Goal: Task Accomplishment & Management: Use online tool/utility

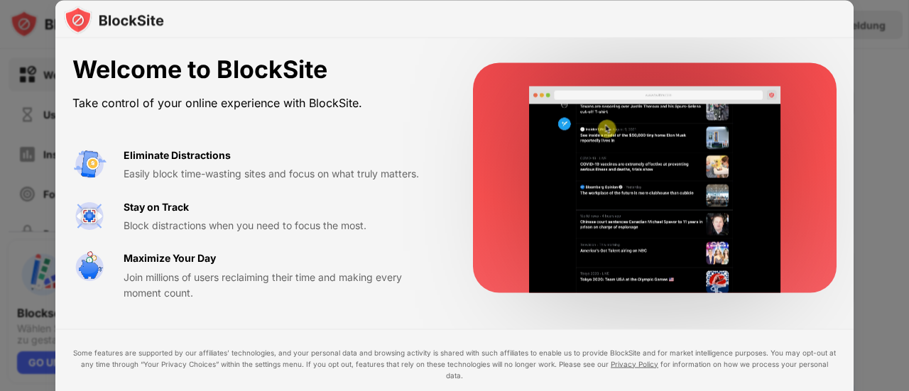
click at [323, 206] on div "Stay on Track Block distractions when you need to focus the most." at bounding box center [281, 216] width 315 height 35
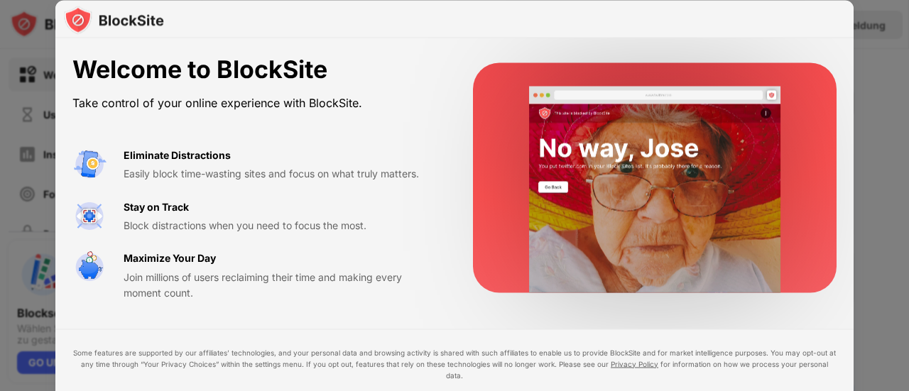
click at [381, 78] on div "Welcome to BlockSite" at bounding box center [255, 69] width 366 height 29
